Goal: Transaction & Acquisition: Download file/media

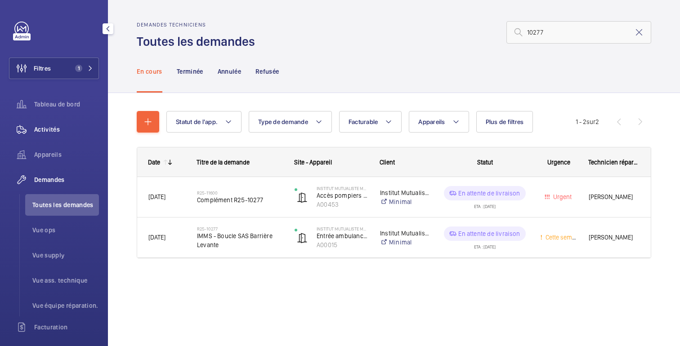
click at [61, 130] on span "Activités" at bounding box center [66, 129] width 65 height 9
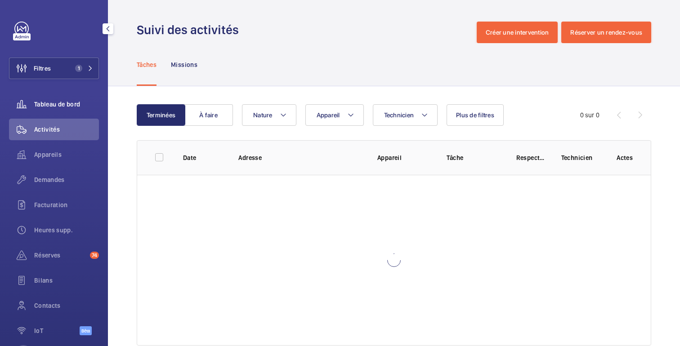
click at [61, 103] on font "Tableau de bord" at bounding box center [57, 104] width 46 height 7
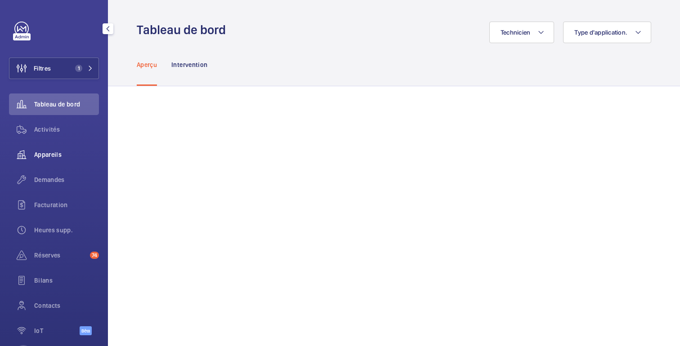
click at [47, 161] on div "Appareils" at bounding box center [54, 155] width 90 height 22
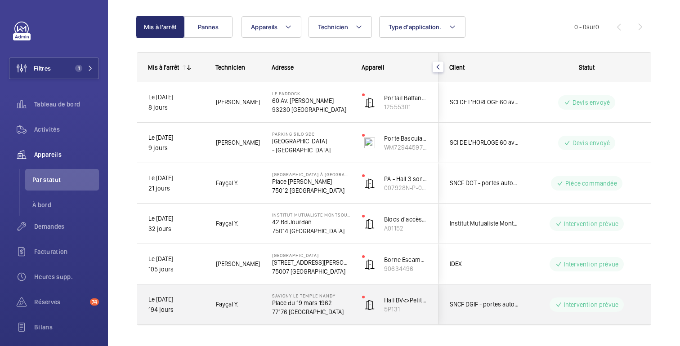
scroll to position [74, 0]
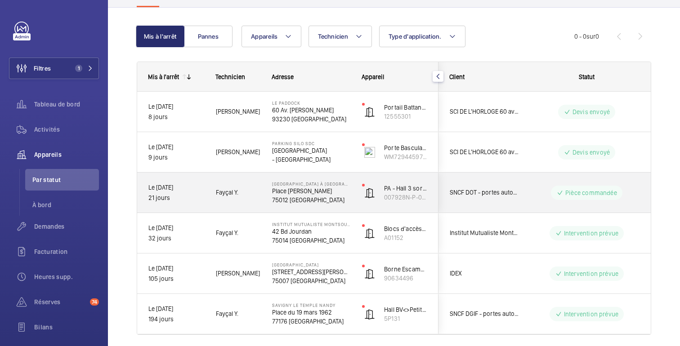
click at [535, 189] on wm-front-pills-cell "Pièce commandée" at bounding box center [587, 193] width 112 height 14
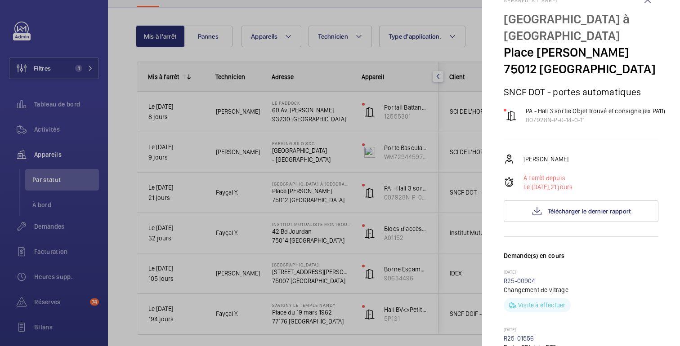
scroll to position [23, 0]
click at [473, 256] on div at bounding box center [340, 173] width 680 height 346
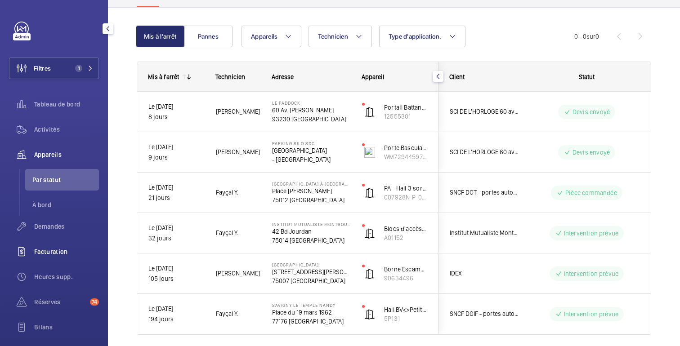
click at [56, 247] on span "Facturation" at bounding box center [66, 251] width 65 height 9
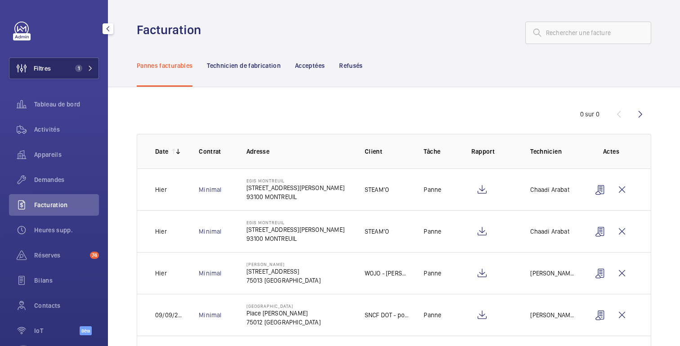
click at [59, 70] on button "Filtres 1" at bounding box center [54, 69] width 90 height 22
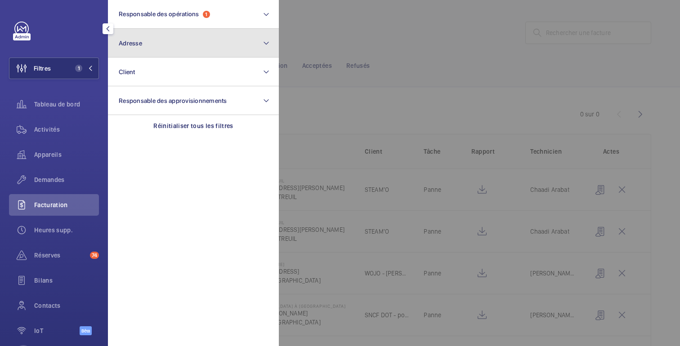
click at [176, 38] on button "Adresse" at bounding box center [193, 43] width 171 height 29
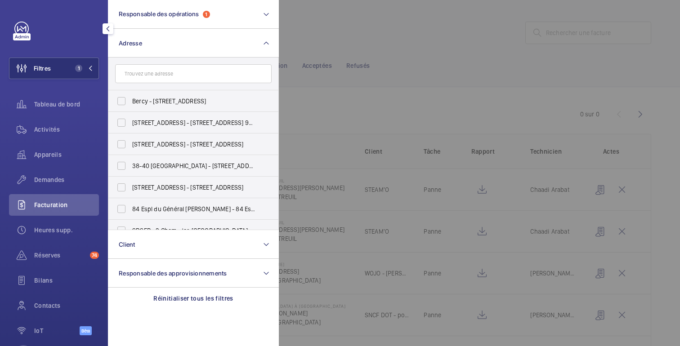
click at [213, 71] on input "text" at bounding box center [193, 73] width 157 height 19
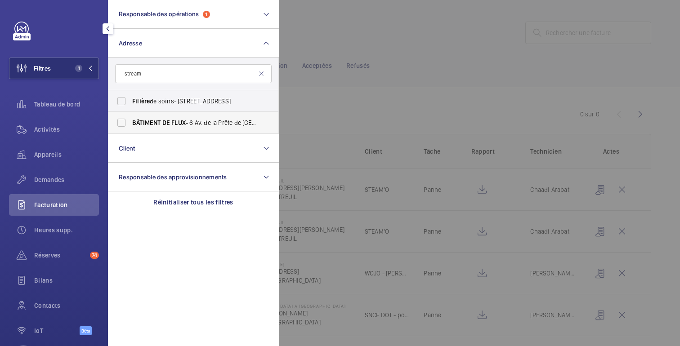
type input "stream"
click at [144, 122] on font "BÂTIMENT DE FLUX" at bounding box center [159, 122] width 54 height 7
click at [130, 122] on input "BÂTIMENT DE FLUX - 6 Av. de la Prête de [GEOGRAPHIC_DATA], [GEOGRAPHIC_DATA]" at bounding box center [121, 123] width 18 height 18
checkbox input "true"
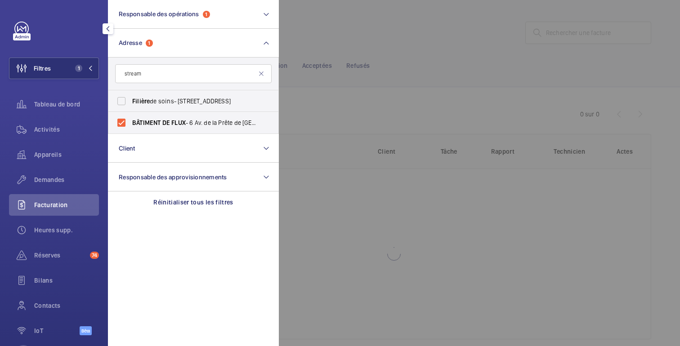
click at [461, 25] on div at bounding box center [619, 173] width 680 height 346
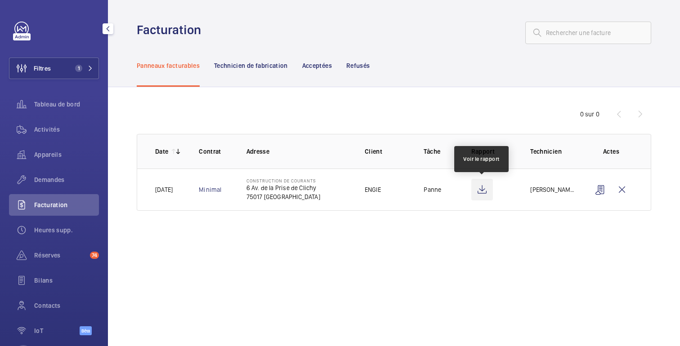
click at [481, 195] on wm-front-icon-button at bounding box center [483, 190] width 22 height 22
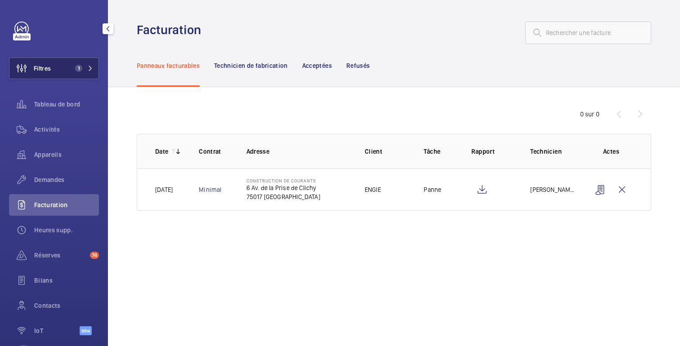
click at [78, 72] on button "Filtres 1" at bounding box center [54, 69] width 90 height 22
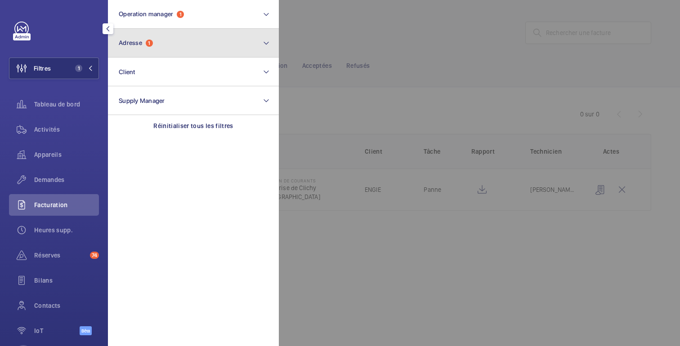
click at [145, 54] on button "Adresse 1" at bounding box center [193, 43] width 171 height 29
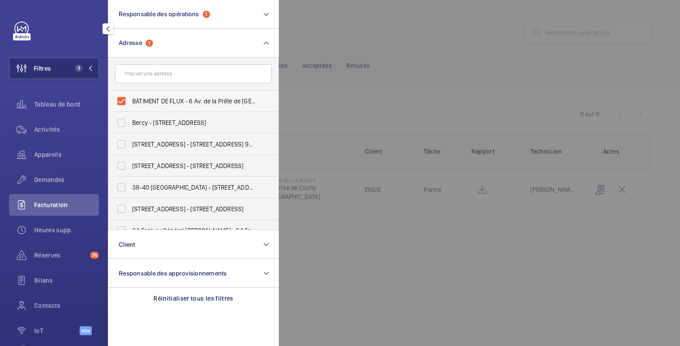
click at [127, 100] on label "BÂTIMENT DE FLUX - 6 Av. de la Prête de [GEOGRAPHIC_DATA], [GEOGRAPHIC_DATA]" at bounding box center [186, 101] width 157 height 22
click at [127, 100] on input "BÂTIMENT DE FLUX - 6 Av. de la Prête de [GEOGRAPHIC_DATA], [GEOGRAPHIC_DATA]" at bounding box center [121, 101] width 18 height 18
checkbox input "false"
click at [399, 42] on div at bounding box center [619, 173] width 680 height 346
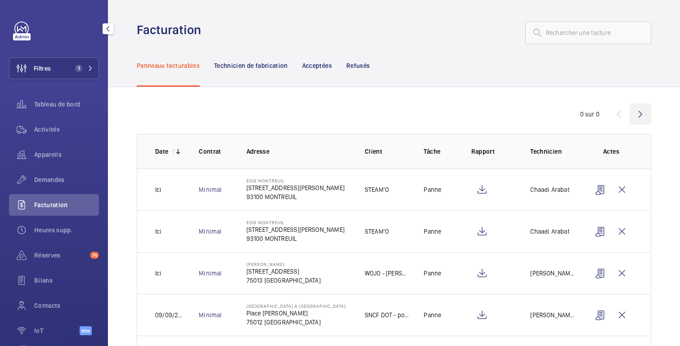
click at [642, 118] on wm-front-icon-button at bounding box center [641, 114] width 22 height 22
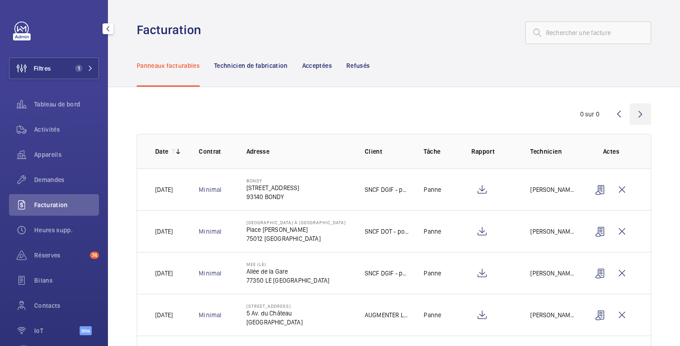
click at [642, 117] on wm-front-icon-button at bounding box center [641, 114] width 22 height 22
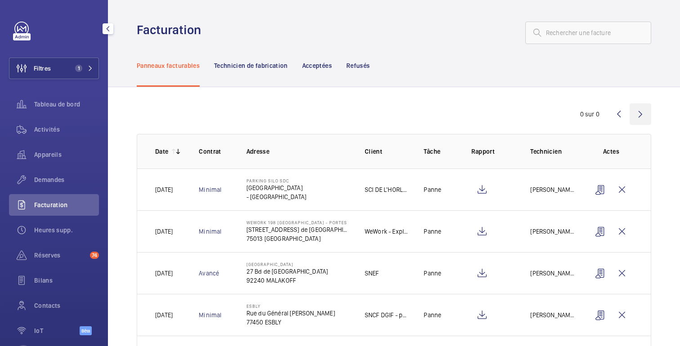
click at [641, 120] on wm-front-icon-button at bounding box center [641, 114] width 22 height 22
click at [646, 110] on wm-front-icon-button at bounding box center [641, 114] width 22 height 22
click at [641, 112] on wm-front-icon-button at bounding box center [641, 114] width 22 height 22
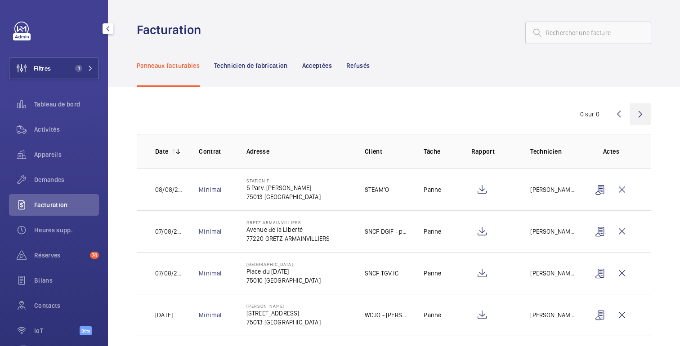
click at [639, 120] on wm-front-icon-button at bounding box center [641, 114] width 22 height 22
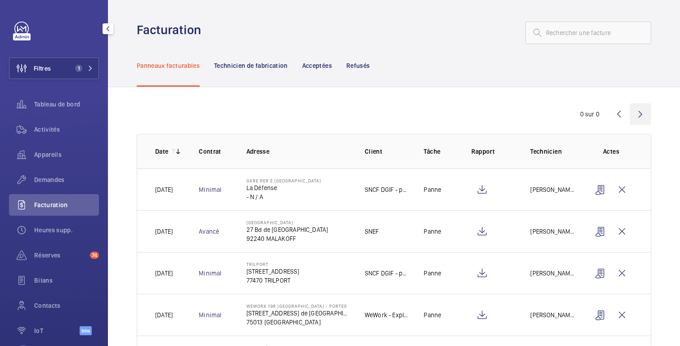
click at [641, 117] on wm-front-icon-button at bounding box center [641, 114] width 22 height 22
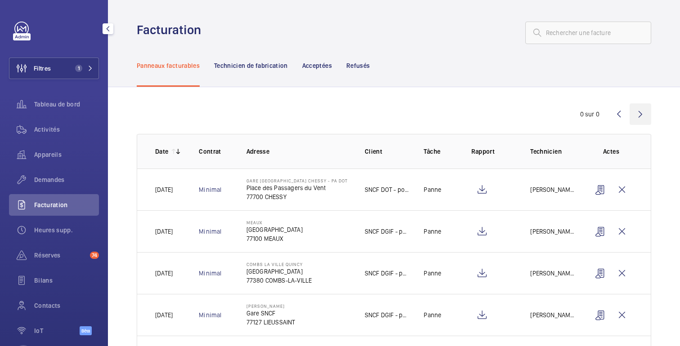
click at [641, 113] on wm-front-icon-button at bounding box center [641, 114] width 22 height 22
